Goal: Task Accomplishment & Management: Use online tool/utility

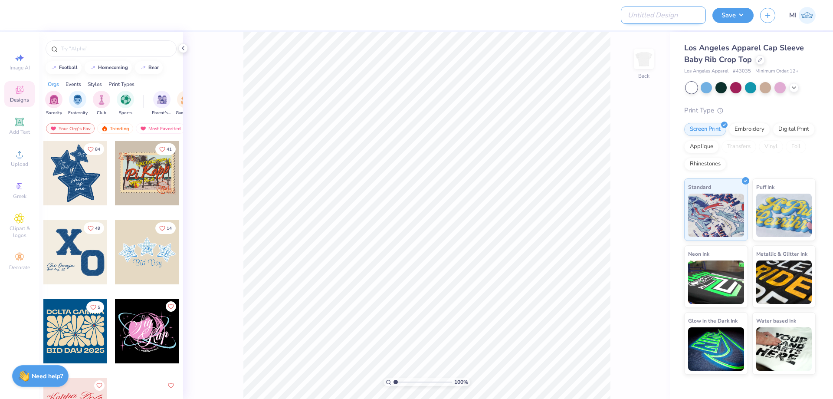
click at [701, 23] on input "Design Title" at bounding box center [663, 15] width 85 height 17
click at [673, 16] on input "Design Title" at bounding box center [663, 15] width 85 height 17
paste input "FPS240007"
type input "FPS240007"
click at [499, 23] on div at bounding box center [330, 15] width 612 height 30
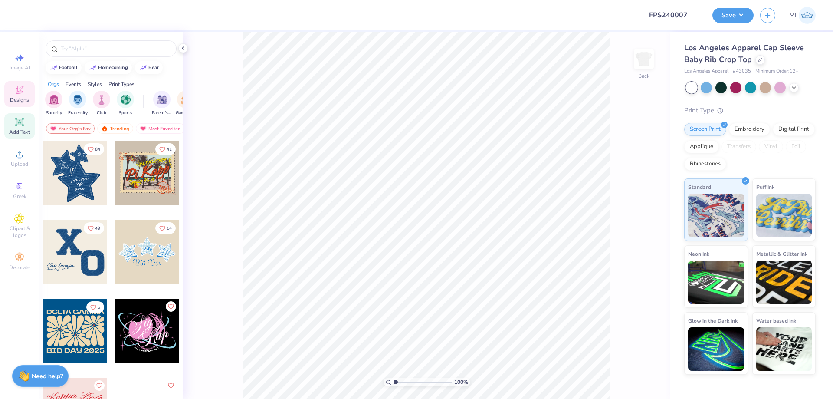
click at [19, 128] on div "Add Text" at bounding box center [19, 126] width 30 height 26
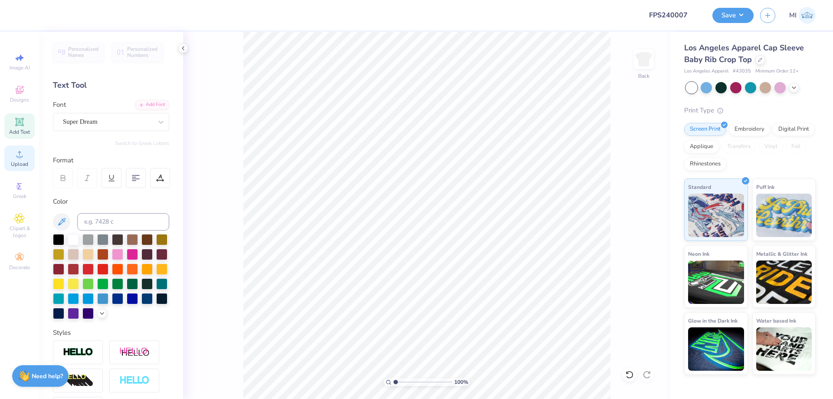
click at [21, 158] on circle at bounding box center [19, 156] width 5 height 5
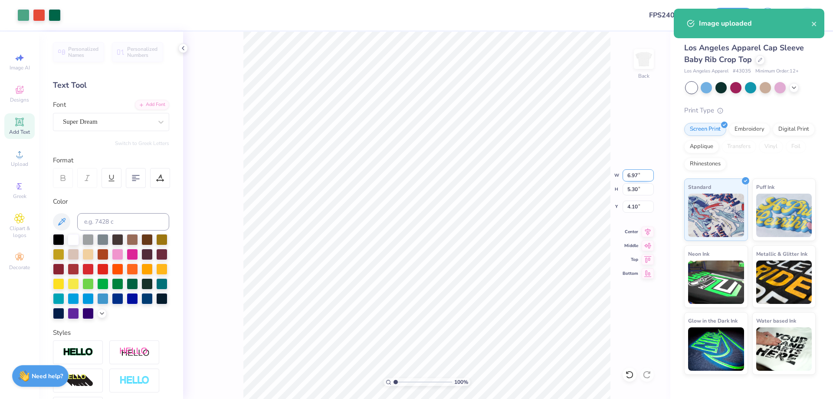
click at [634, 175] on input "6.97" at bounding box center [638, 175] width 31 height 12
drag, startPoint x: 634, startPoint y: 175, endPoint x: 641, endPoint y: 176, distance: 7.9
click at [636, 175] on input "6.97" at bounding box center [638, 175] width 31 height 12
type input "7.00"
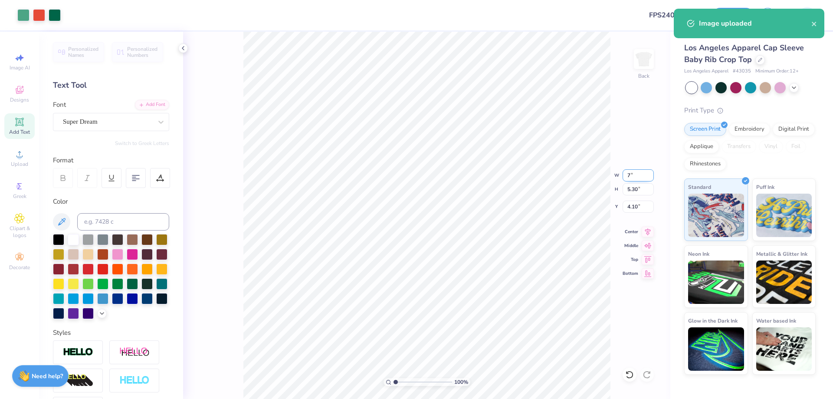
type input "5.32"
click at [638, 201] on input "4.09" at bounding box center [638, 206] width 31 height 12
click at [638, 201] on input "2" at bounding box center [638, 206] width 31 height 12
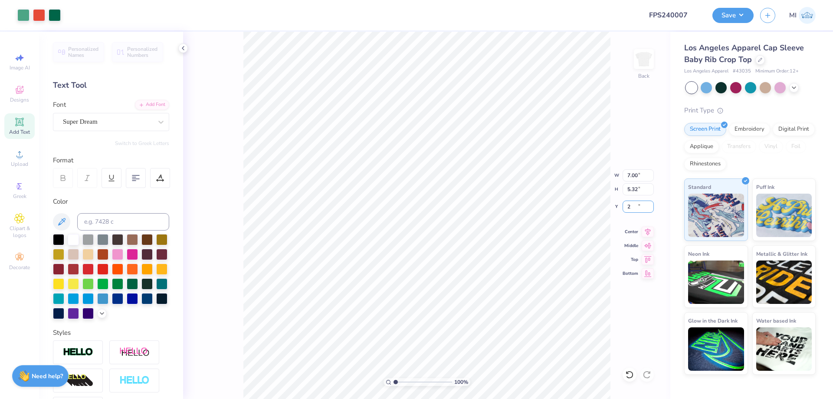
type input "2.00"
click at [730, 17] on button "Save" at bounding box center [733, 14] width 41 height 15
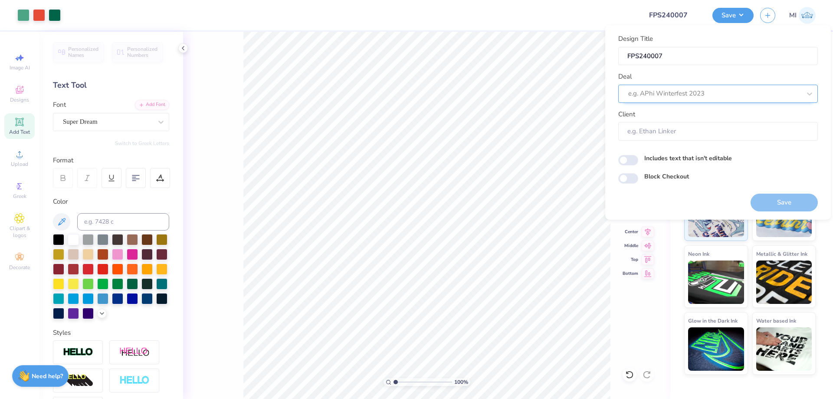
click at [732, 92] on div at bounding box center [714, 94] width 173 height 12
click at [728, 119] on div "Design Tool Gallery" at bounding box center [718, 117] width 193 height 14
type input "Design Tool Gallery"
type input "Design Tool Gallery User"
click at [764, 198] on button "Save" at bounding box center [784, 203] width 67 height 18
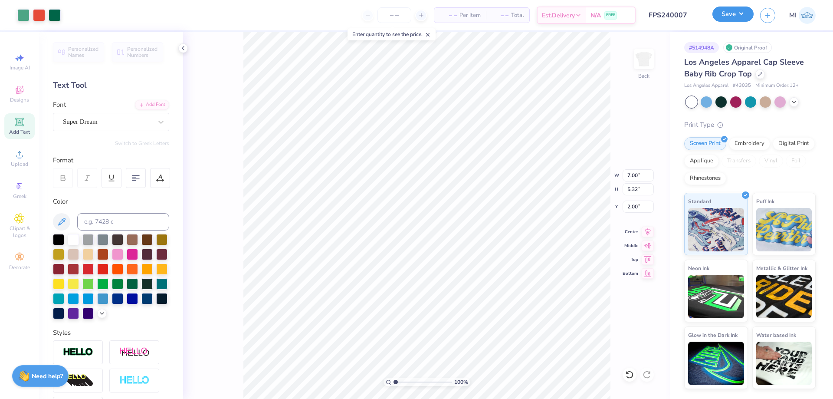
click at [726, 10] on button "Save" at bounding box center [733, 14] width 41 height 15
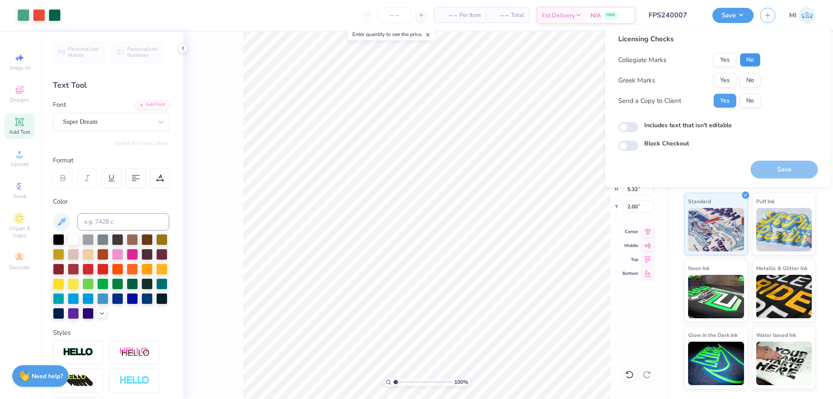
click at [746, 57] on button "No" at bounding box center [750, 60] width 21 height 14
click at [721, 76] on button "Yes" at bounding box center [725, 80] width 23 height 14
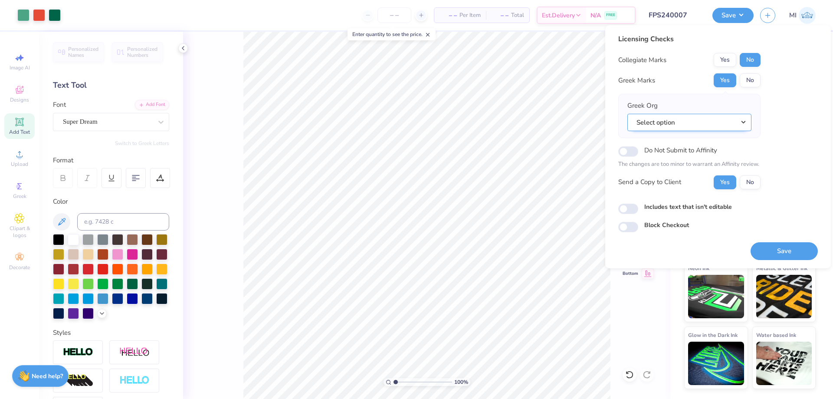
click at [727, 127] on button "Select option" at bounding box center [689, 123] width 124 height 18
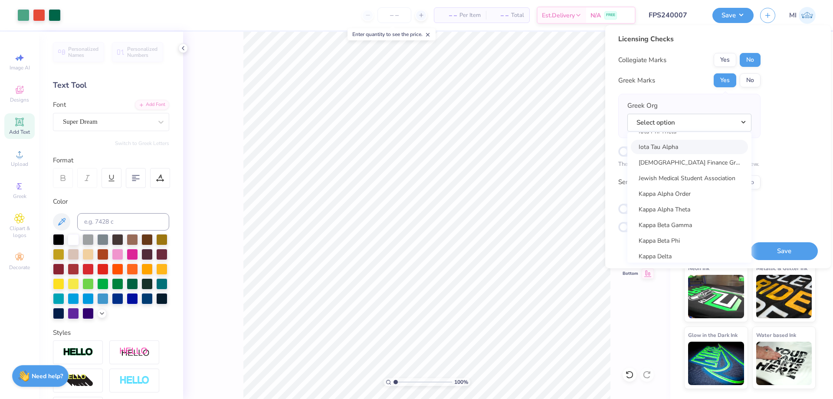
scroll to position [3049, 0]
click at [701, 201] on link "Kappa Alpha Theta" at bounding box center [689, 202] width 117 height 14
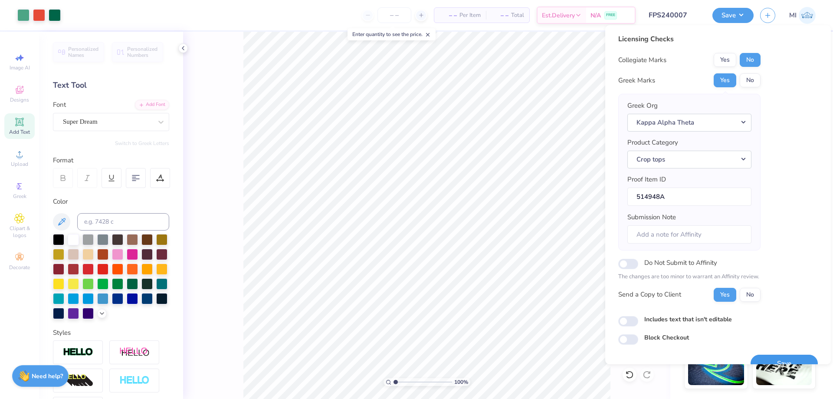
click at [788, 359] on button "Save" at bounding box center [784, 364] width 67 height 18
